Goal: Task Accomplishment & Management: Complete application form

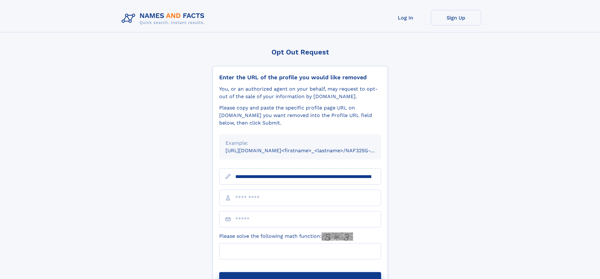
scroll to position [0, 64]
type input "**********"
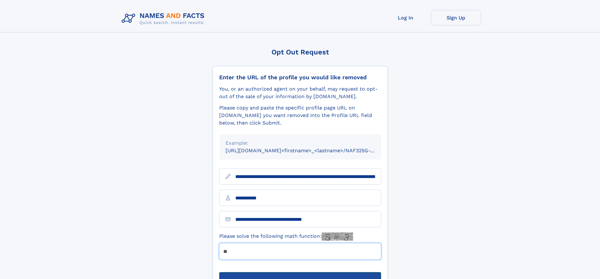
type input "**"
click at [300, 272] on button "Submit Opt Out Request" at bounding box center [300, 282] width 162 height 20
